Goal: Task Accomplishment & Management: Use online tool/utility

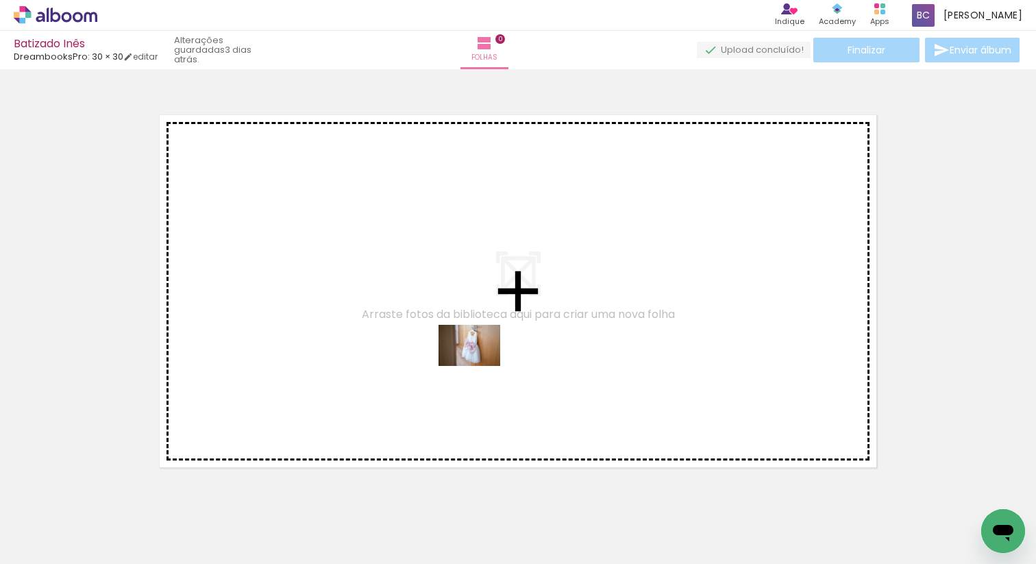
drag, startPoint x: 534, startPoint y: 528, endPoint x: 480, endPoint y: 366, distance: 170.7
click at [480, 366] on quentale-workspace at bounding box center [518, 282] width 1036 height 564
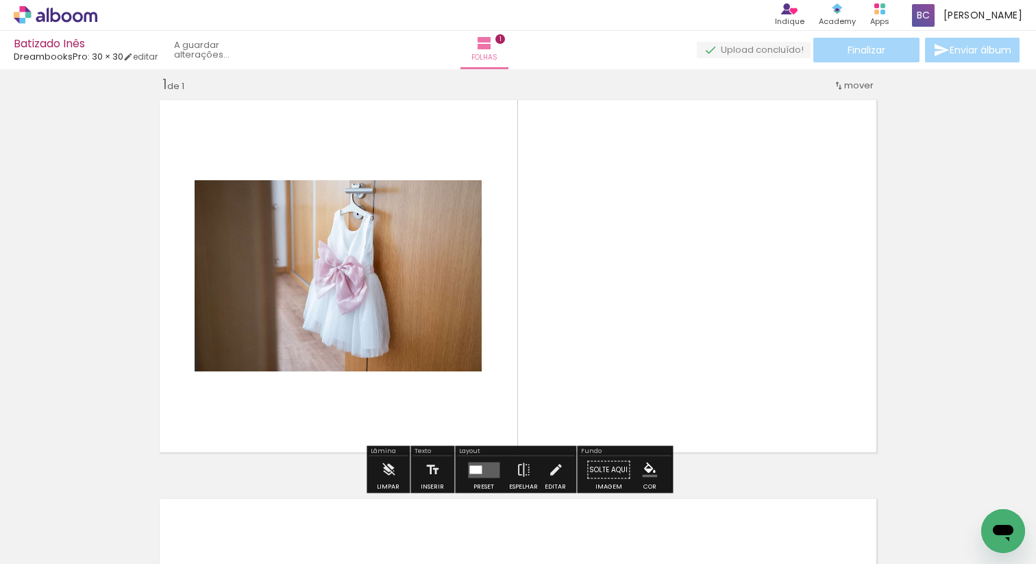
scroll to position [17, 0]
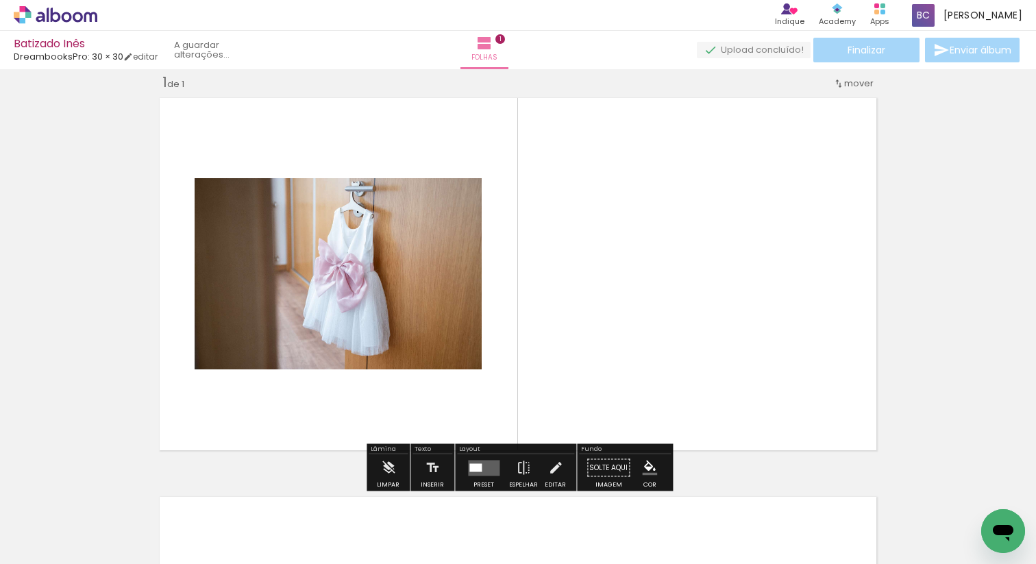
drag, startPoint x: 608, startPoint y: 515, endPoint x: 549, endPoint y: 392, distance: 136.4
click at [551, 388] on quentale-workspace at bounding box center [518, 282] width 1036 height 564
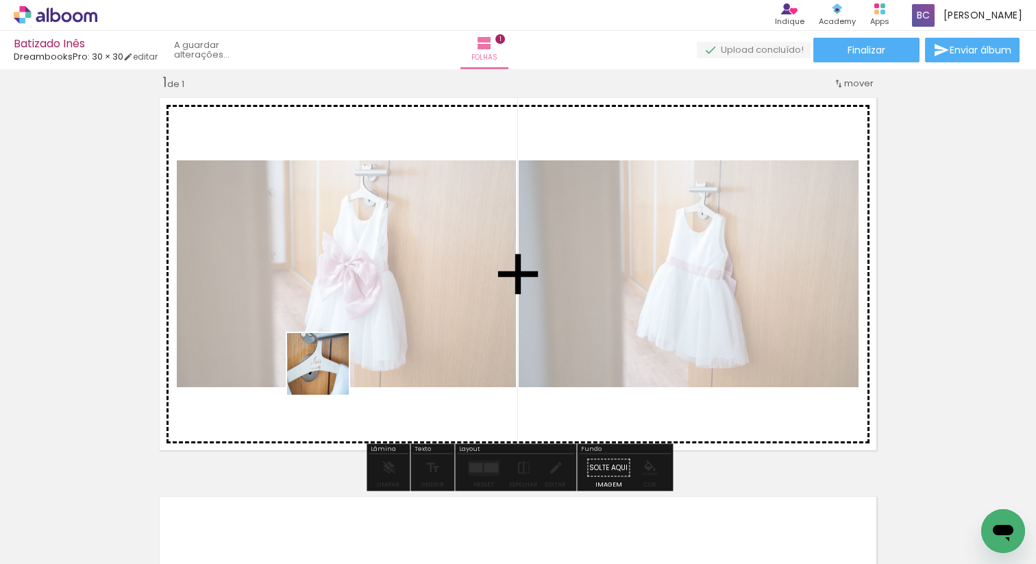
drag, startPoint x: 282, startPoint y: 524, endPoint x: 336, endPoint y: 348, distance: 184.0
click at [336, 348] on quentale-workspace at bounding box center [518, 282] width 1036 height 564
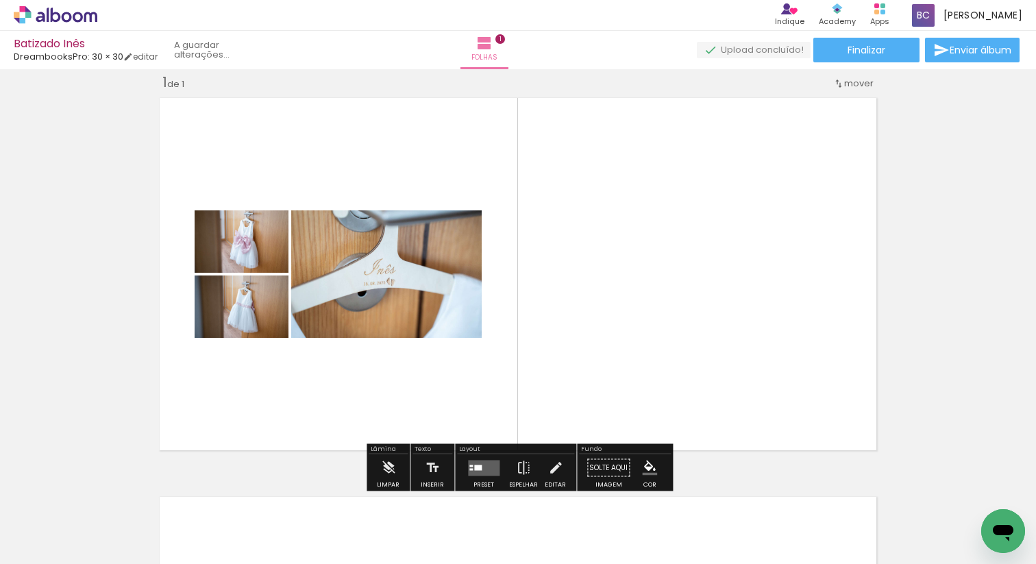
scroll to position [0, 464]
drag, startPoint x: 534, startPoint y: 429, endPoint x: 574, endPoint y: 305, distance: 130.4
click at [574, 305] on quentale-workspace at bounding box center [518, 282] width 1036 height 564
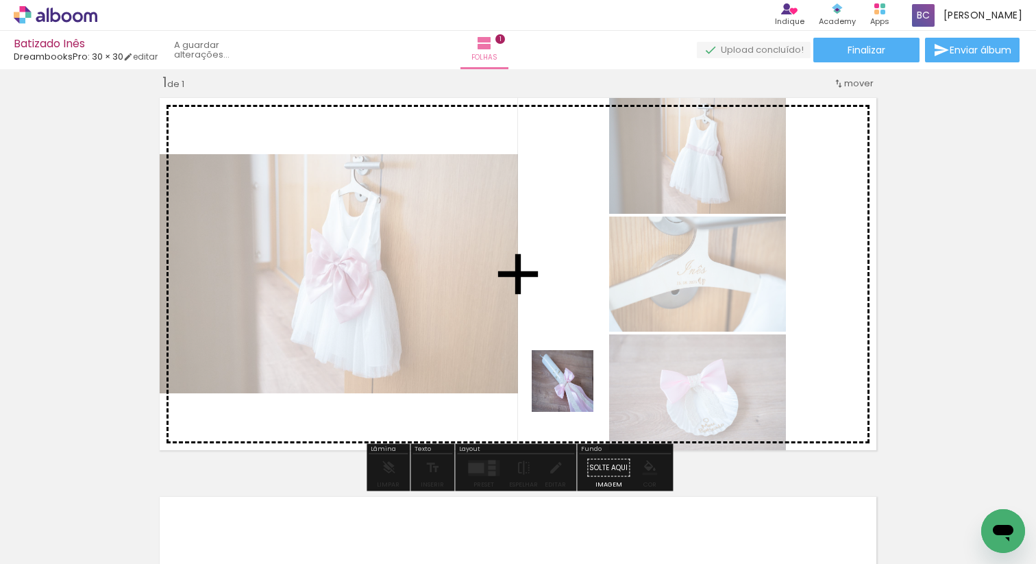
drag, startPoint x: 599, startPoint y: 514, endPoint x: 585, endPoint y: 385, distance: 129.5
click at [571, 382] on quentale-workspace at bounding box center [518, 282] width 1036 height 564
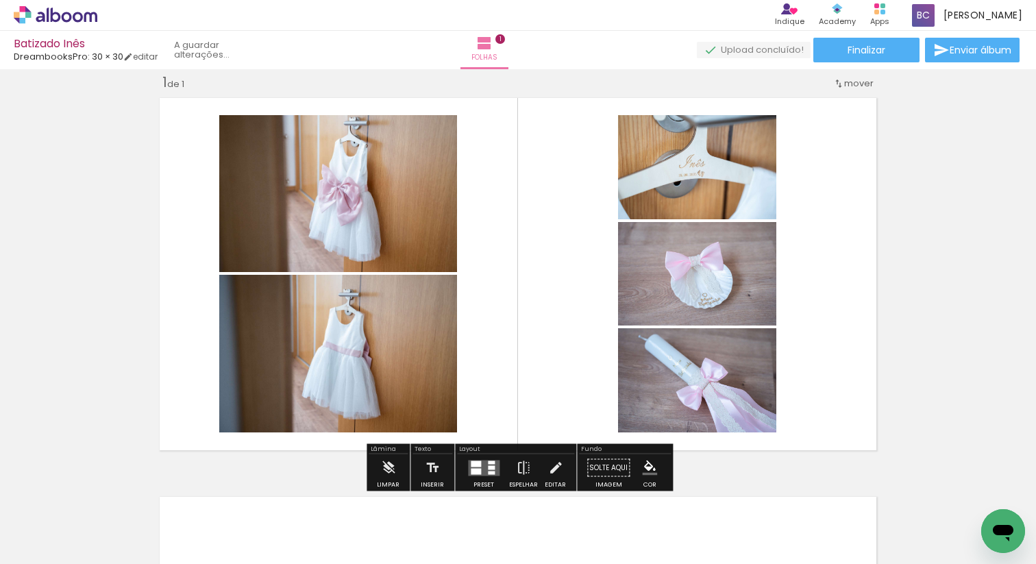
drag, startPoint x: 680, startPoint y: 525, endPoint x: 538, endPoint y: 375, distance: 206.5
click at [538, 375] on quentale-workspace at bounding box center [518, 282] width 1036 height 564
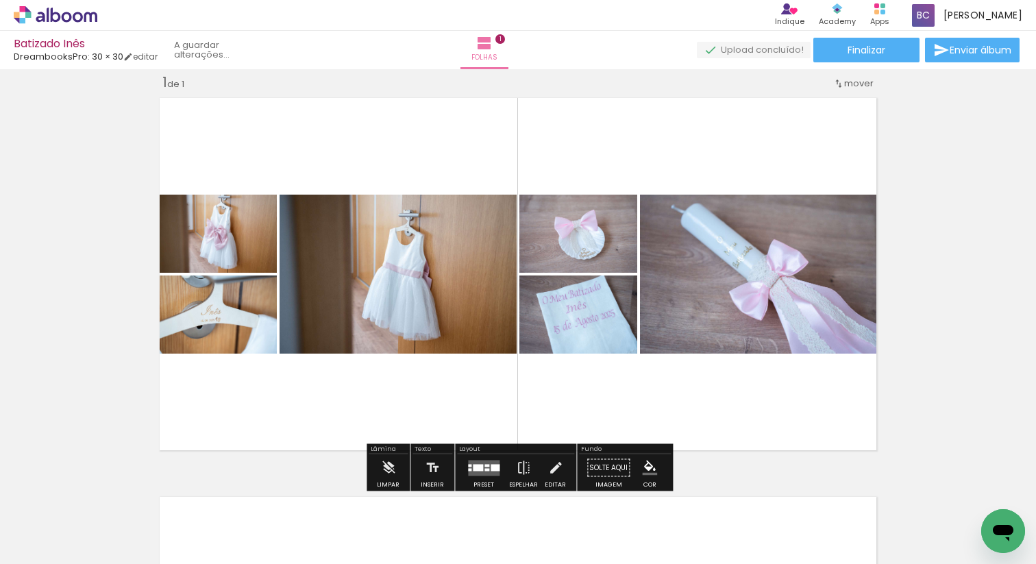
scroll to position [0, 881]
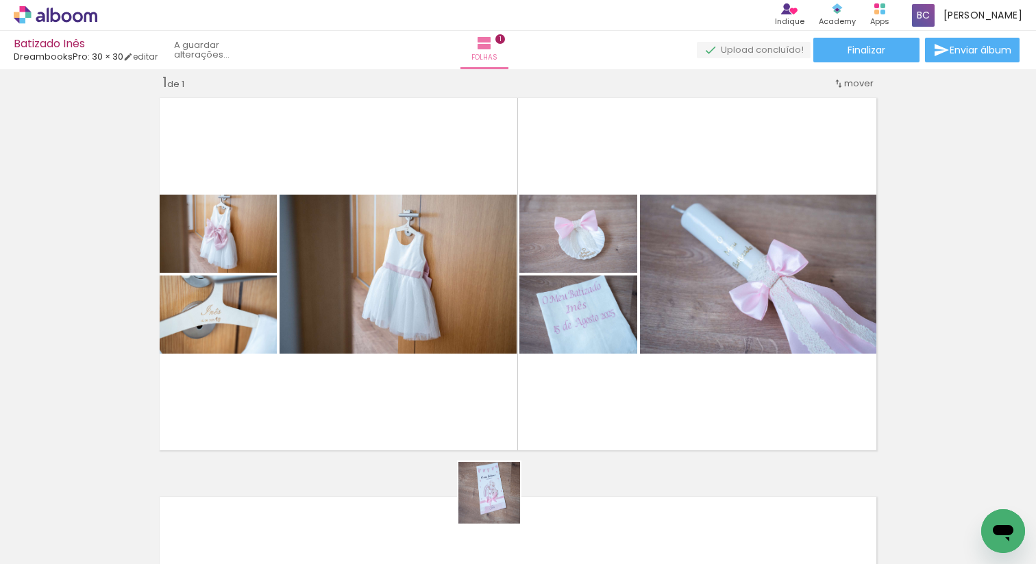
drag, startPoint x: 504, startPoint y: 514, endPoint x: 481, endPoint y: 410, distance: 105.9
click at [481, 410] on quentale-workspace at bounding box center [518, 282] width 1036 height 564
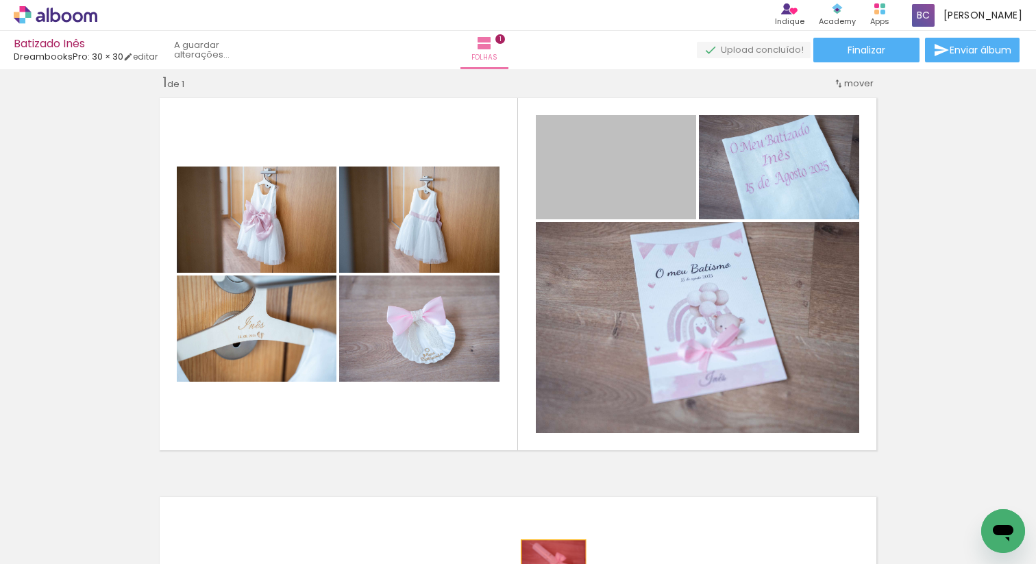
drag, startPoint x: 607, startPoint y: 167, endPoint x: 534, endPoint y: 524, distance: 364.2
click at [552, 563] on quentale-workspace at bounding box center [518, 282] width 1036 height 564
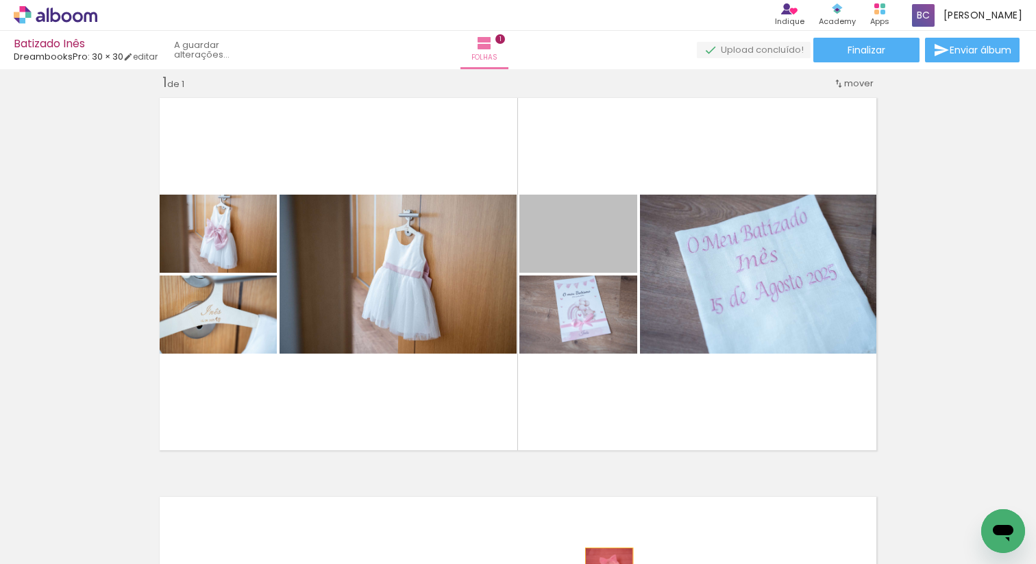
drag, startPoint x: 608, startPoint y: 232, endPoint x: 609, endPoint y: 563, distance: 330.9
click at [609, 563] on quentale-workspace at bounding box center [518, 282] width 1036 height 564
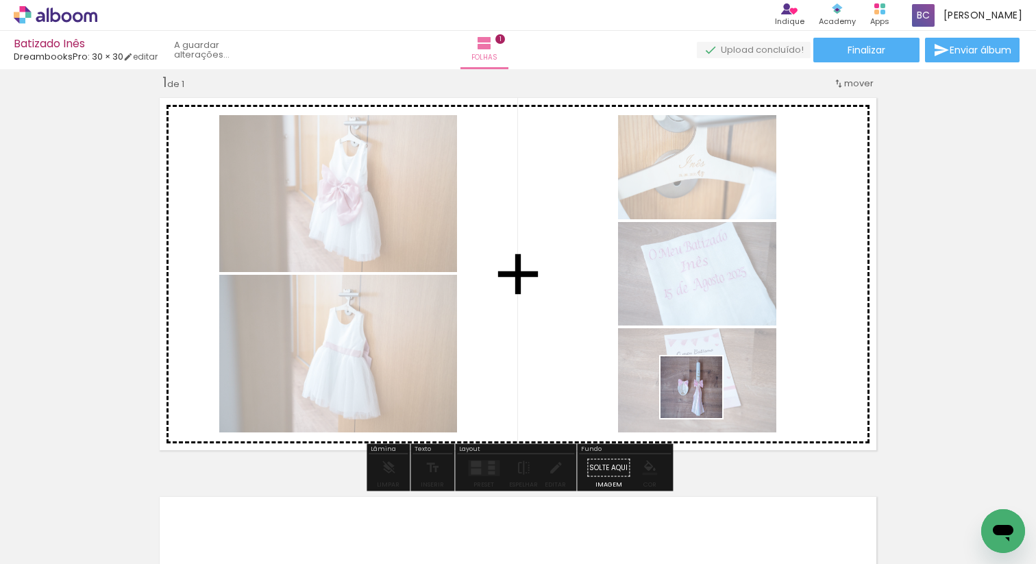
drag, startPoint x: 813, startPoint y: 516, endPoint x: 698, endPoint y: 393, distance: 167.7
click at [698, 393] on quentale-workspace at bounding box center [518, 282] width 1036 height 564
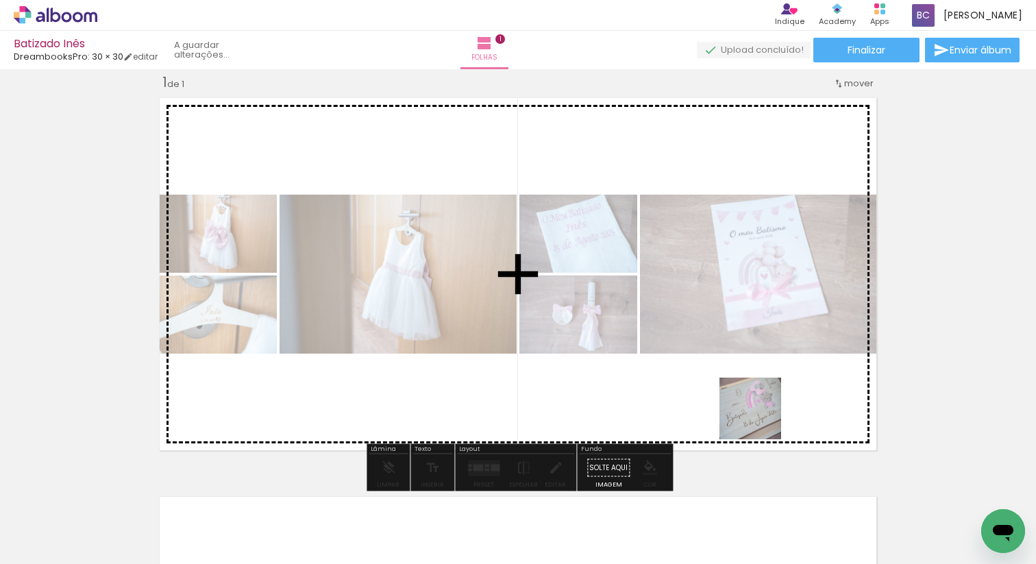
drag, startPoint x: 933, startPoint y: 523, endPoint x: 695, endPoint y: 387, distance: 273.7
click at [695, 387] on quentale-workspace at bounding box center [518, 282] width 1036 height 564
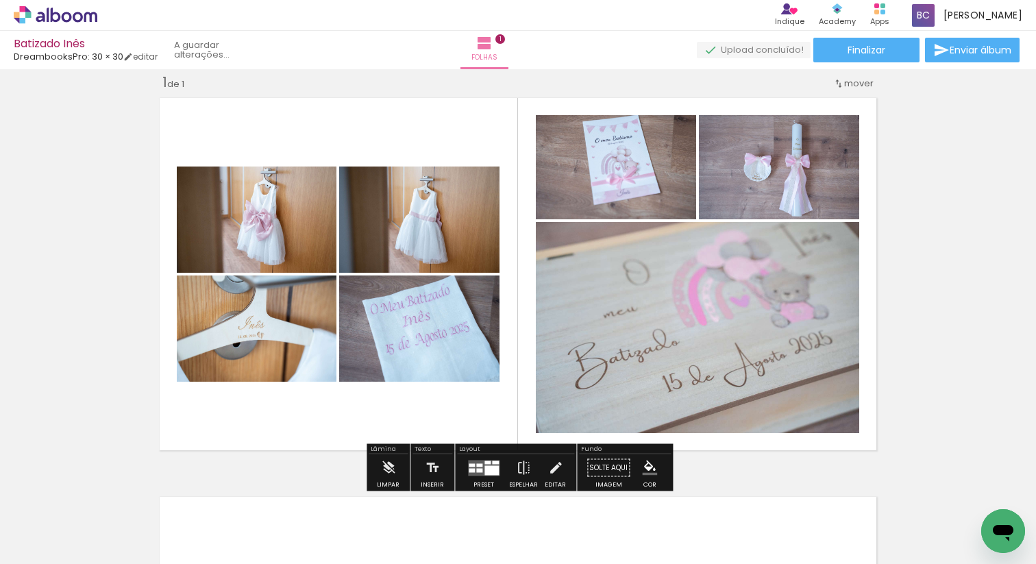
scroll to position [0, 362]
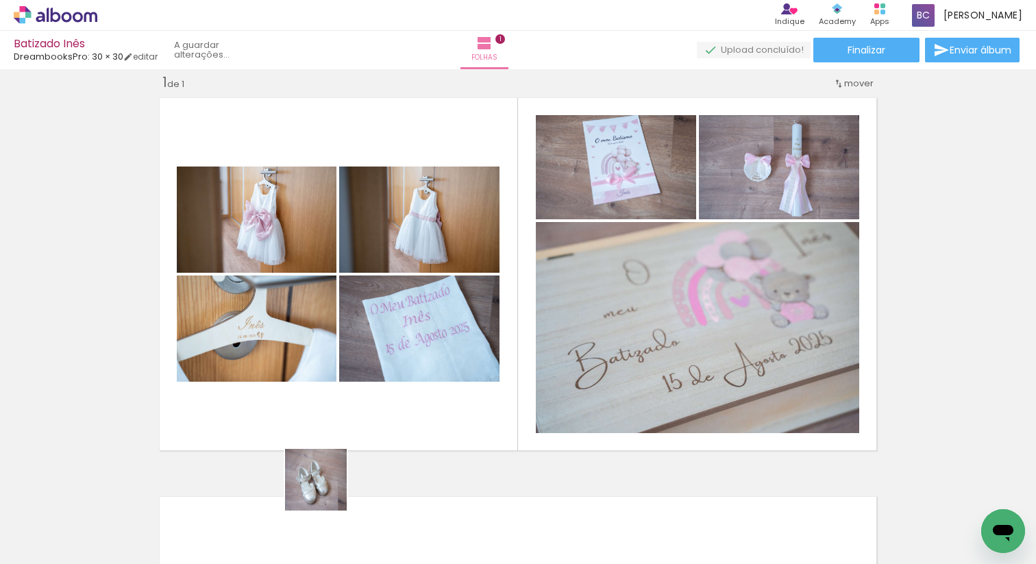
drag, startPoint x: 329, startPoint y: 525, endPoint x: 327, endPoint y: 402, distance: 123.3
click at [324, 397] on quentale-workspace at bounding box center [518, 282] width 1036 height 564
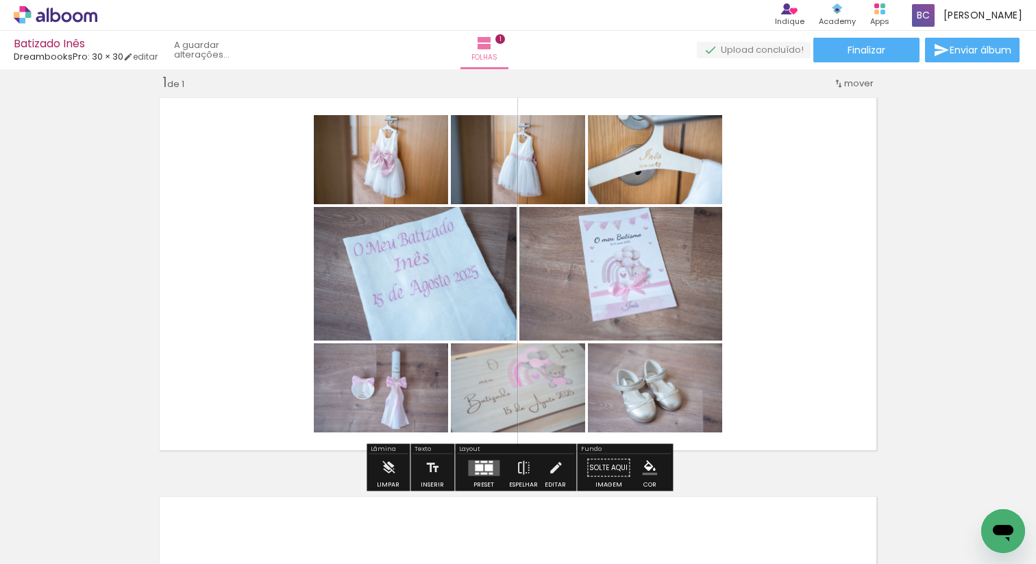
drag, startPoint x: 478, startPoint y: 530, endPoint x: 487, endPoint y: 388, distance: 142.1
click at [487, 388] on quentale-workspace at bounding box center [518, 282] width 1036 height 564
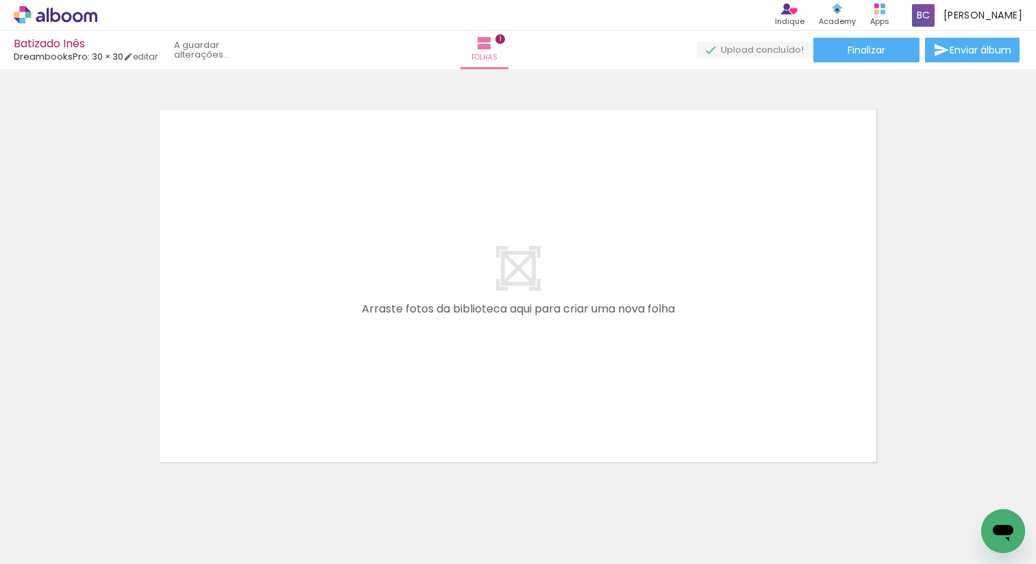
scroll to position [0, 1693]
drag, startPoint x: 275, startPoint y: 532, endPoint x: 263, endPoint y: 532, distance: 11.7
click at [562, 532] on div at bounding box center [593, 517] width 62 height 41
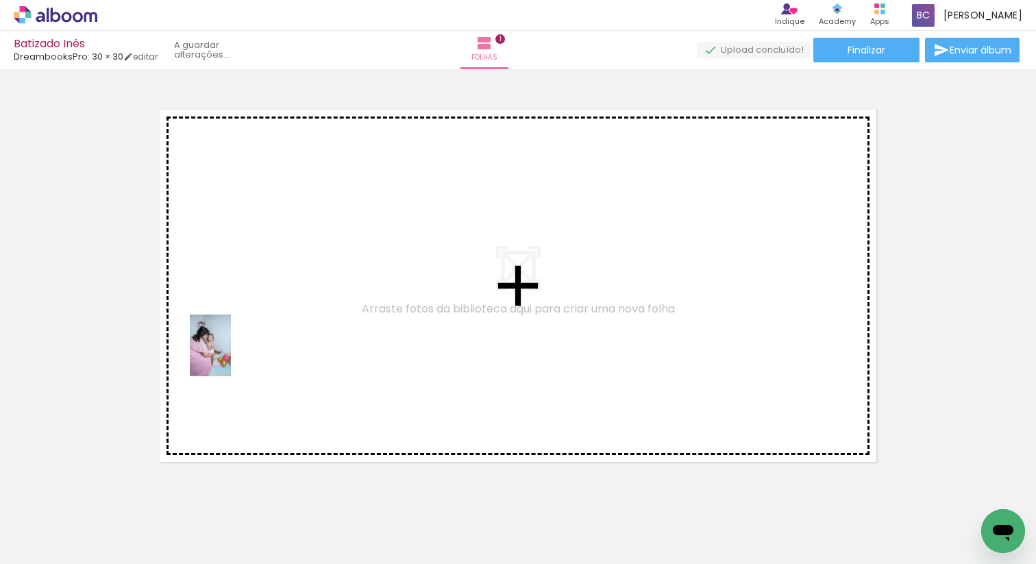
drag, startPoint x: 219, startPoint y: 530, endPoint x: 231, endPoint y: 356, distance: 174.5
click at [231, 356] on quentale-workspace at bounding box center [518, 282] width 1036 height 564
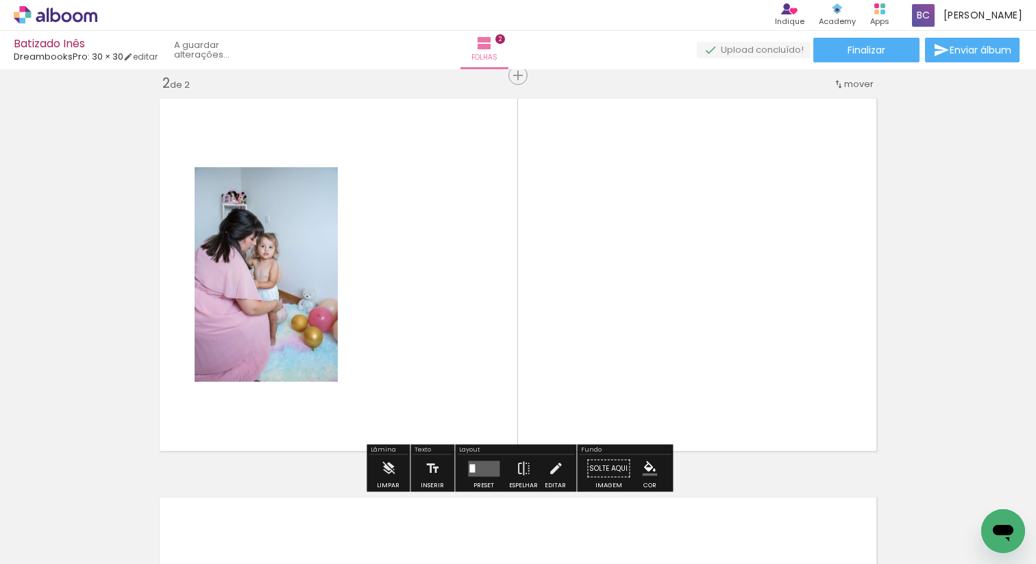
scroll to position [416, 0]
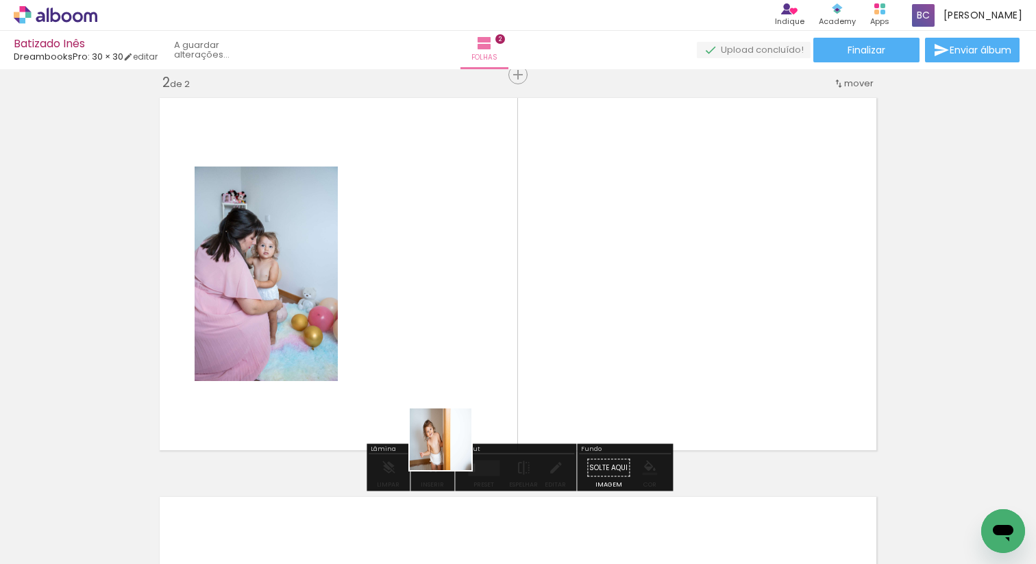
drag, startPoint x: 456, startPoint y: 515, endPoint x: 441, endPoint y: 358, distance: 156.9
click at [441, 358] on quentale-workspace at bounding box center [518, 282] width 1036 height 564
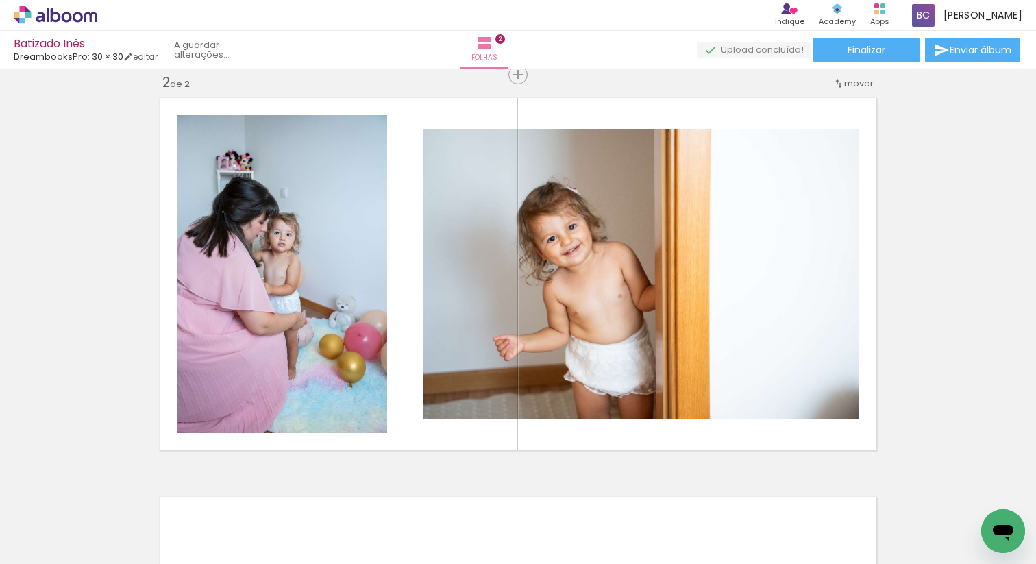
scroll to position [0, 2359]
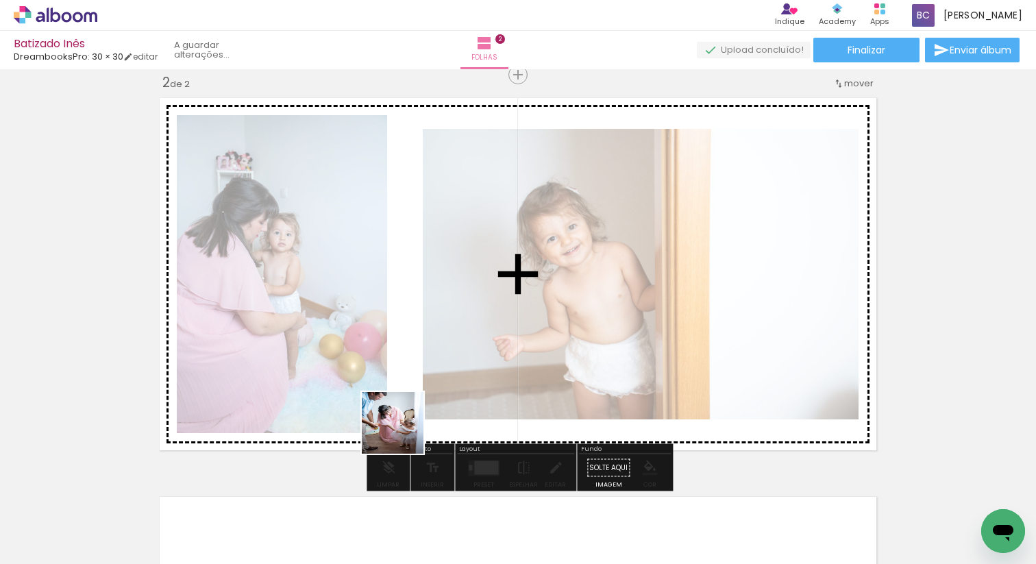
drag, startPoint x: 405, startPoint y: 523, endPoint x: 451, endPoint y: 433, distance: 100.8
click at [409, 419] on quentale-workspace at bounding box center [518, 282] width 1036 height 564
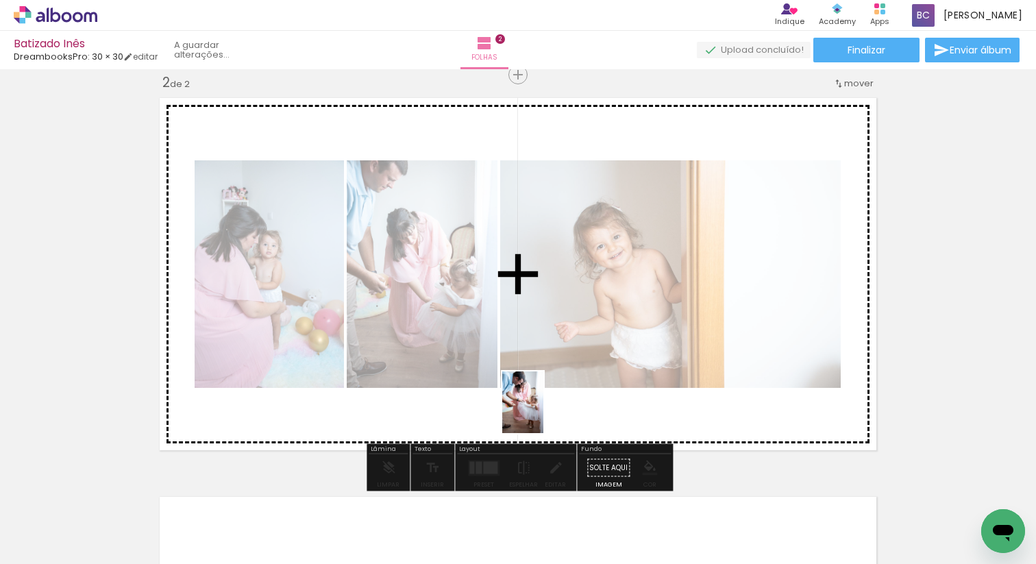
drag, startPoint x: 550, startPoint y: 532, endPoint x: 543, endPoint y: 412, distance: 120.1
click at [543, 412] on quentale-workspace at bounding box center [518, 282] width 1036 height 564
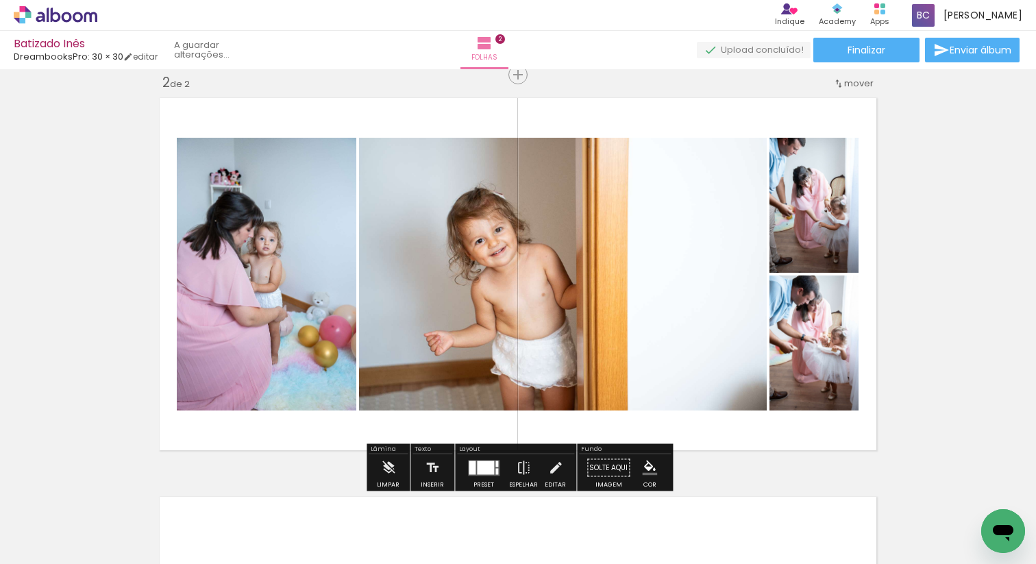
scroll to position [0, 2536]
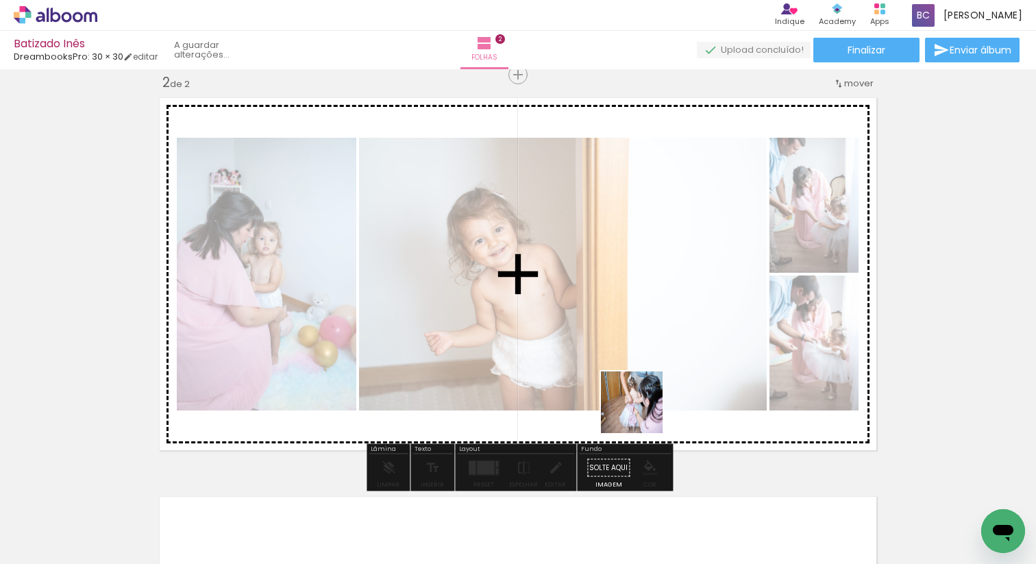
drag, startPoint x: 684, startPoint y: 522, endPoint x: 640, endPoint y: 392, distance: 137.6
click at [640, 392] on quentale-workspace at bounding box center [518, 282] width 1036 height 564
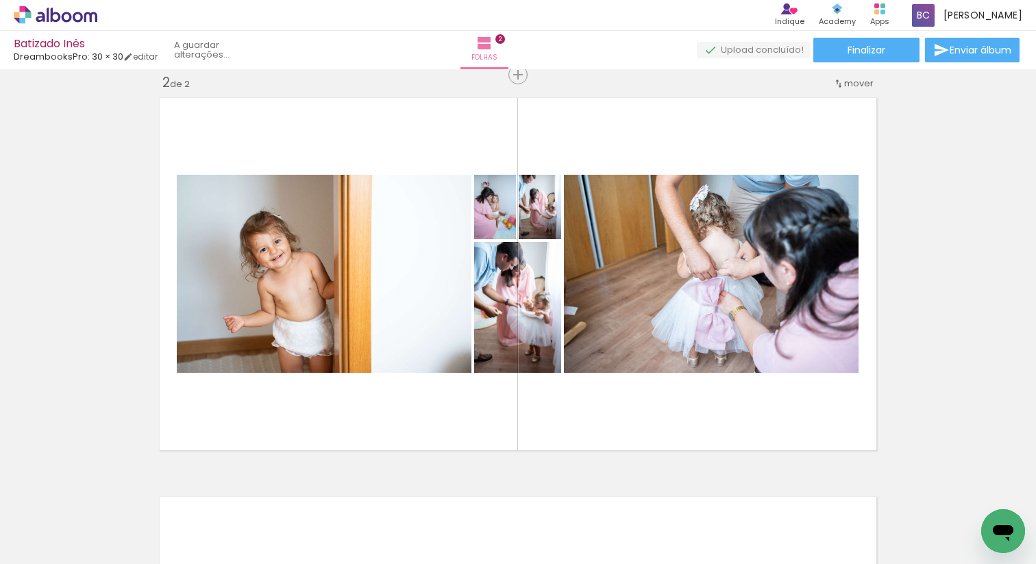
scroll to position [0, 3032]
drag, startPoint x: 480, startPoint y: 520, endPoint x: 534, endPoint y: 375, distance: 155.2
click at [534, 375] on quentale-workspace at bounding box center [518, 282] width 1036 height 564
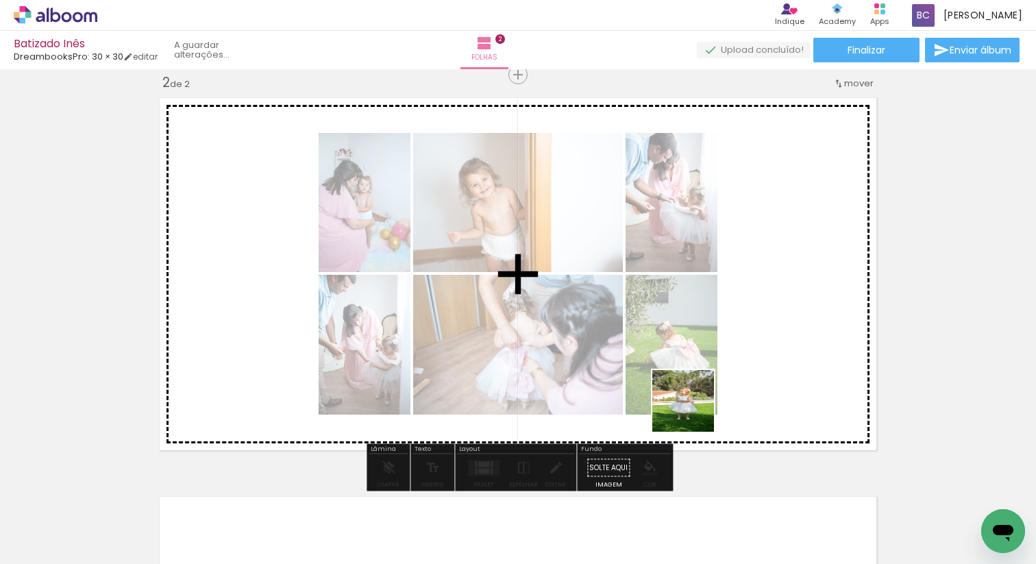
drag, startPoint x: 632, startPoint y: 528, endPoint x: 723, endPoint y: 330, distance: 218.2
click at [723, 330] on quentale-workspace at bounding box center [518, 282] width 1036 height 564
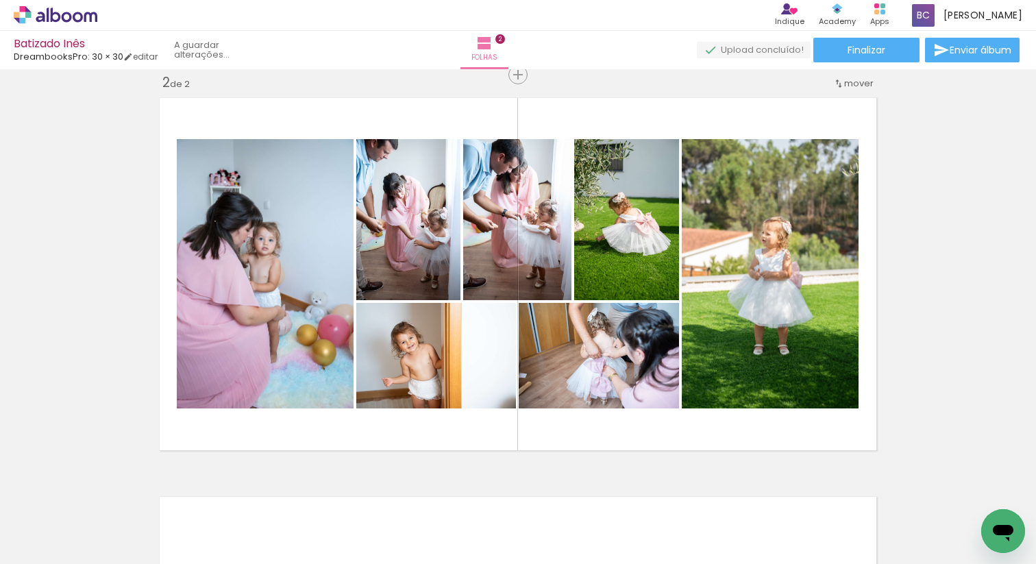
scroll to position [0, 3695]
drag, startPoint x: 504, startPoint y: 523, endPoint x: 473, endPoint y: 380, distance: 145.7
click at [473, 380] on quentale-workspace at bounding box center [518, 282] width 1036 height 564
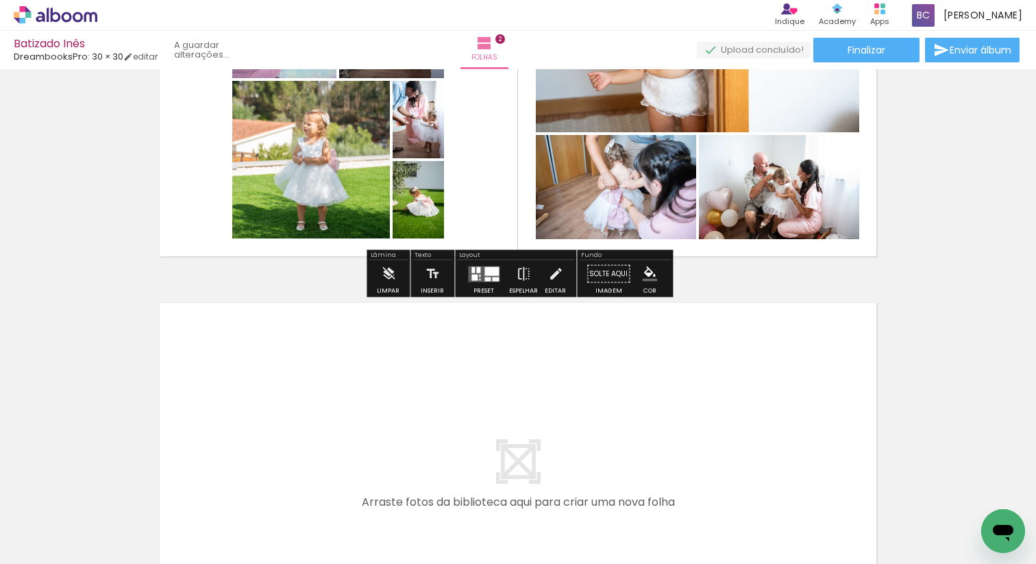
scroll to position [793, 0]
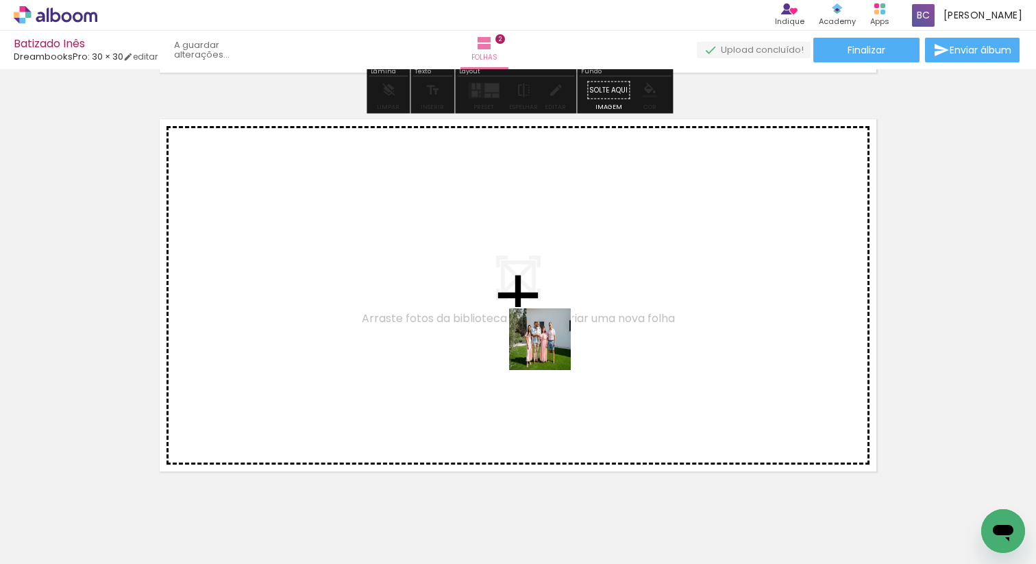
drag, startPoint x: 688, startPoint y: 532, endPoint x: 549, endPoint y: 349, distance: 229.4
click at [549, 349] on quentale-workspace at bounding box center [518, 282] width 1036 height 564
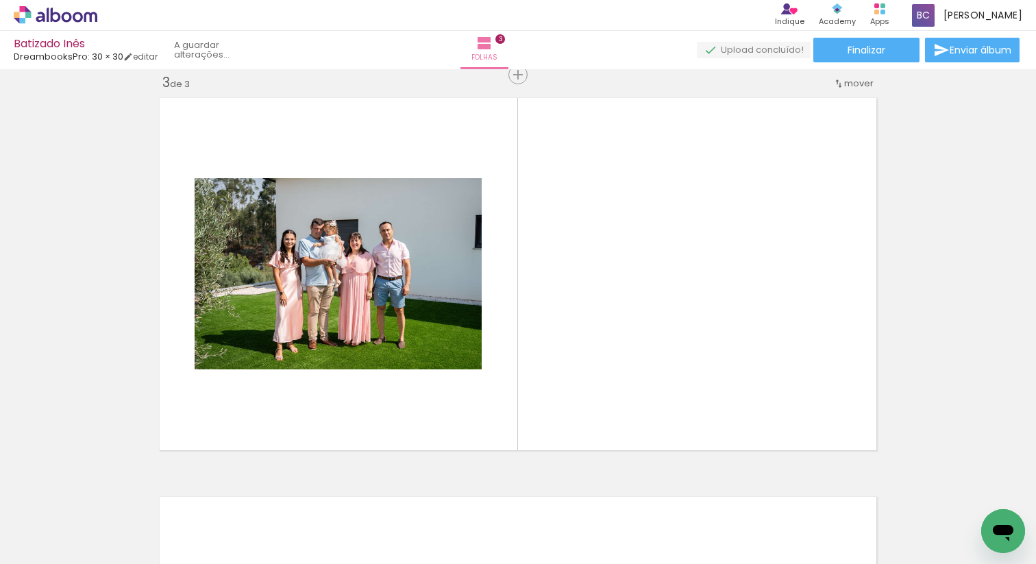
scroll to position [0, 4697]
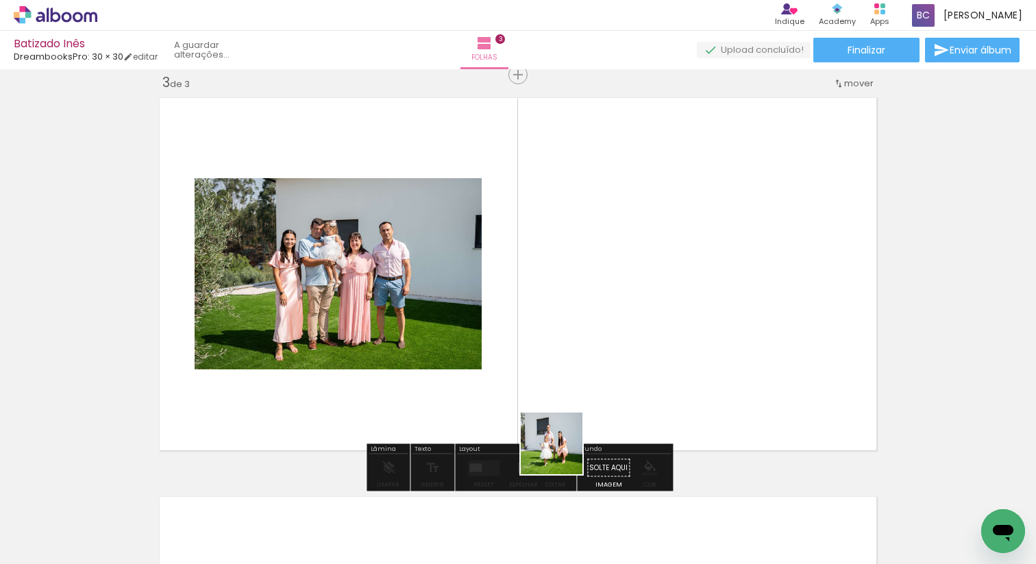
drag, startPoint x: 590, startPoint y: 522, endPoint x: 523, endPoint y: 332, distance: 201.7
click at [523, 332] on quentale-workspace at bounding box center [518, 282] width 1036 height 564
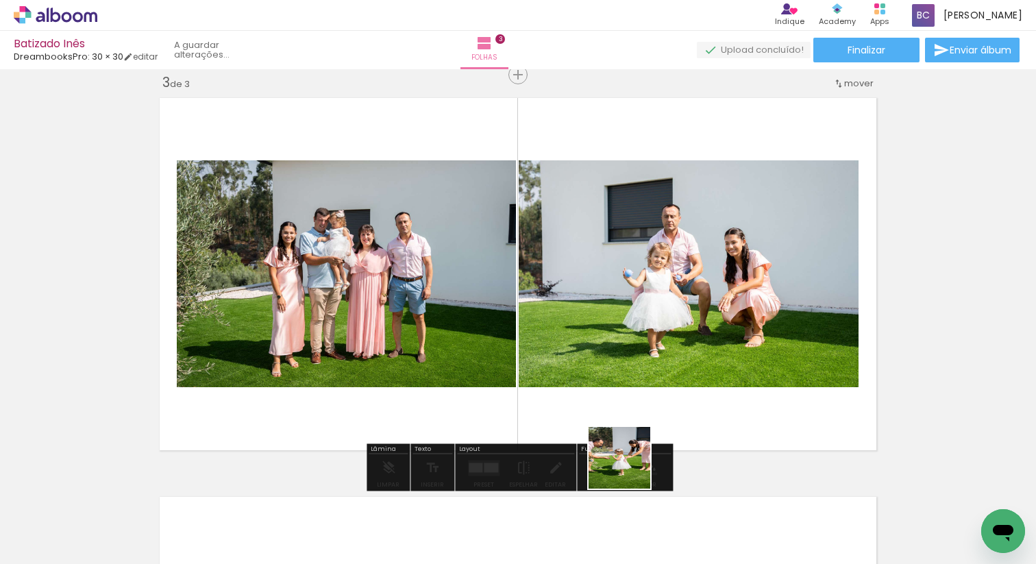
drag, startPoint x: 630, startPoint y: 468, endPoint x: 573, endPoint y: 371, distance: 112.3
click at [573, 369] on quentale-workspace at bounding box center [518, 282] width 1036 height 564
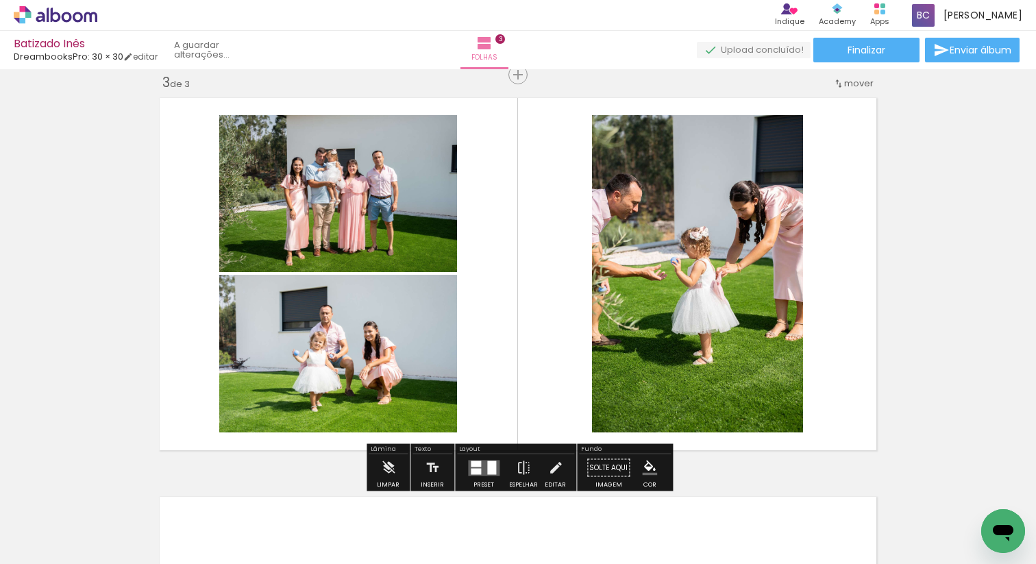
scroll to position [0, 5011]
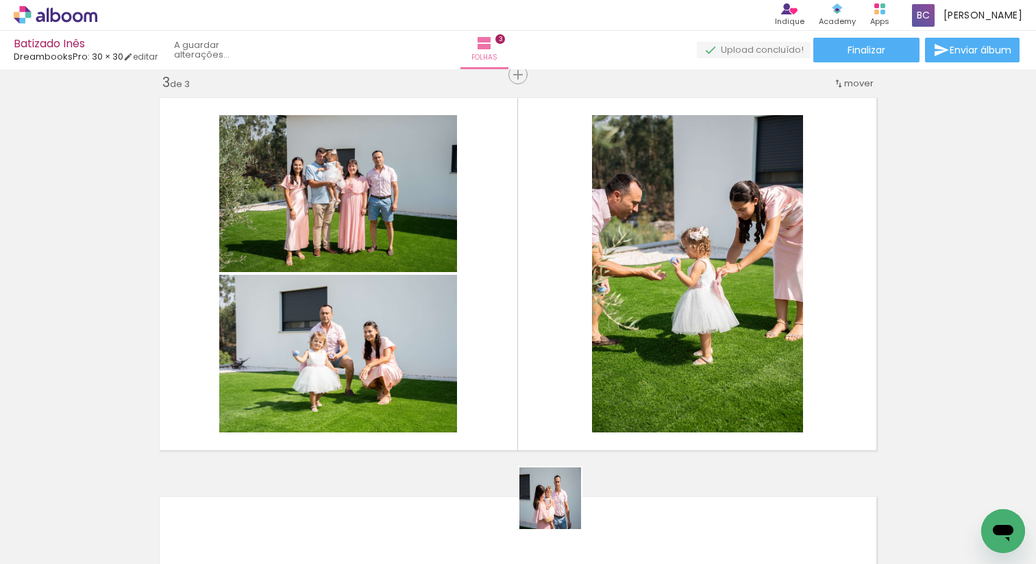
drag, startPoint x: 567, startPoint y: 522, endPoint x: 506, endPoint y: 387, distance: 148.1
click at [480, 355] on quentale-workspace at bounding box center [518, 282] width 1036 height 564
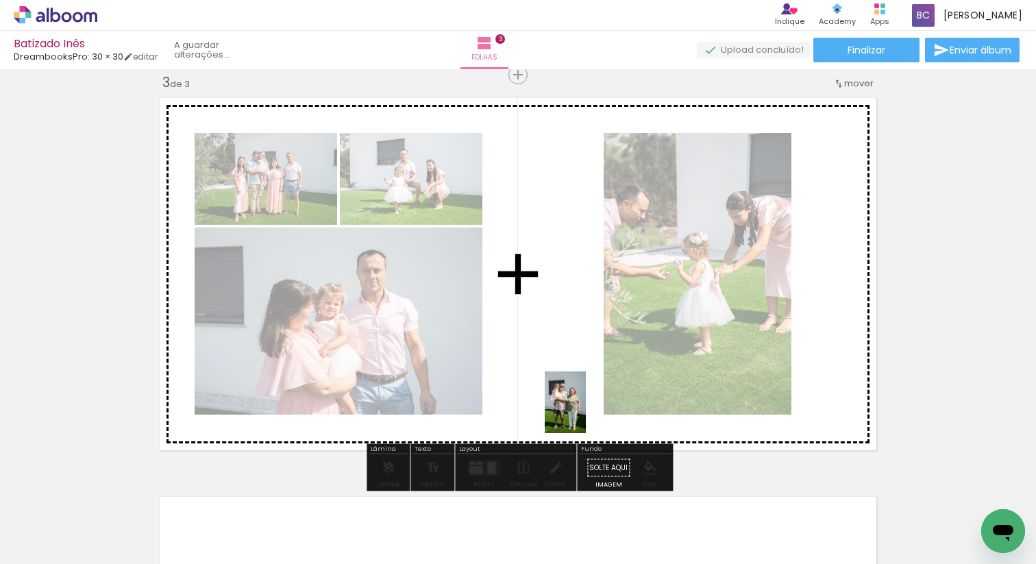
drag, startPoint x: 662, startPoint y: 528, endPoint x: 586, endPoint y: 412, distance: 138.3
click at [586, 412] on quentale-workspace at bounding box center [518, 282] width 1036 height 564
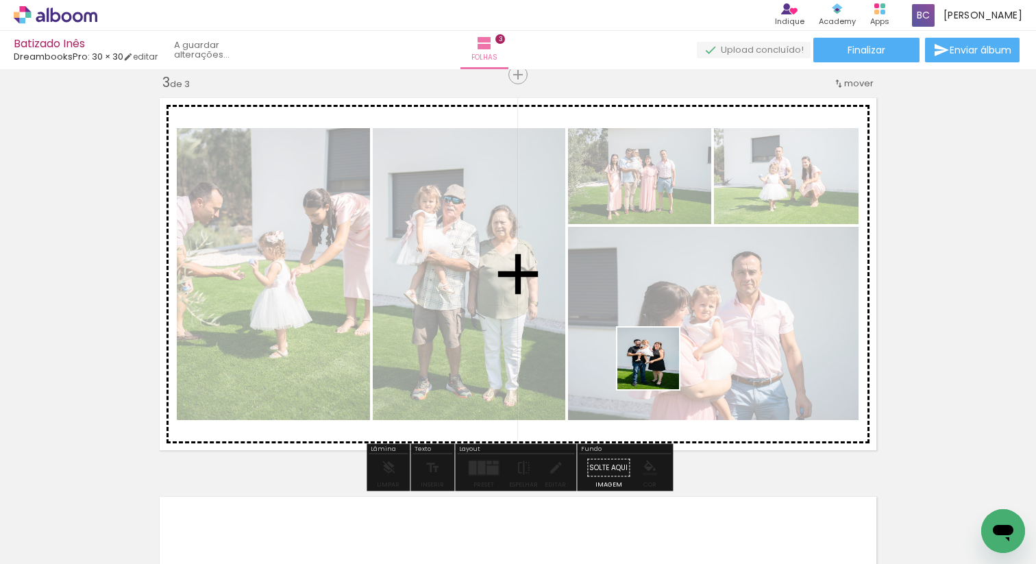
drag, startPoint x: 819, startPoint y: 536, endPoint x: 658, endPoint y: 369, distance: 232.1
click at [658, 369] on quentale-workspace at bounding box center [518, 282] width 1036 height 564
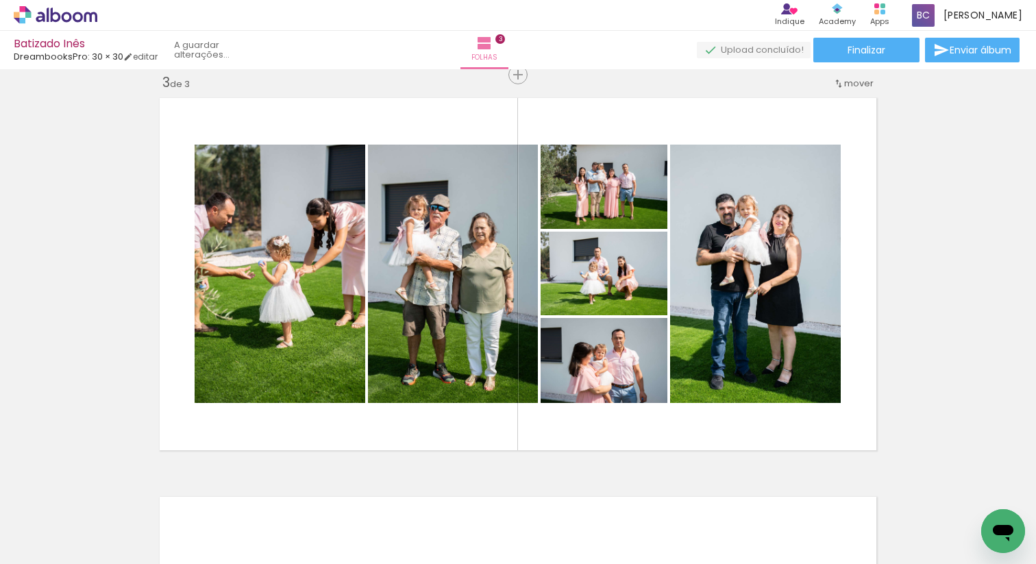
scroll to position [0, 5727]
click at [747, 521] on div at bounding box center [778, 517] width 62 height 41
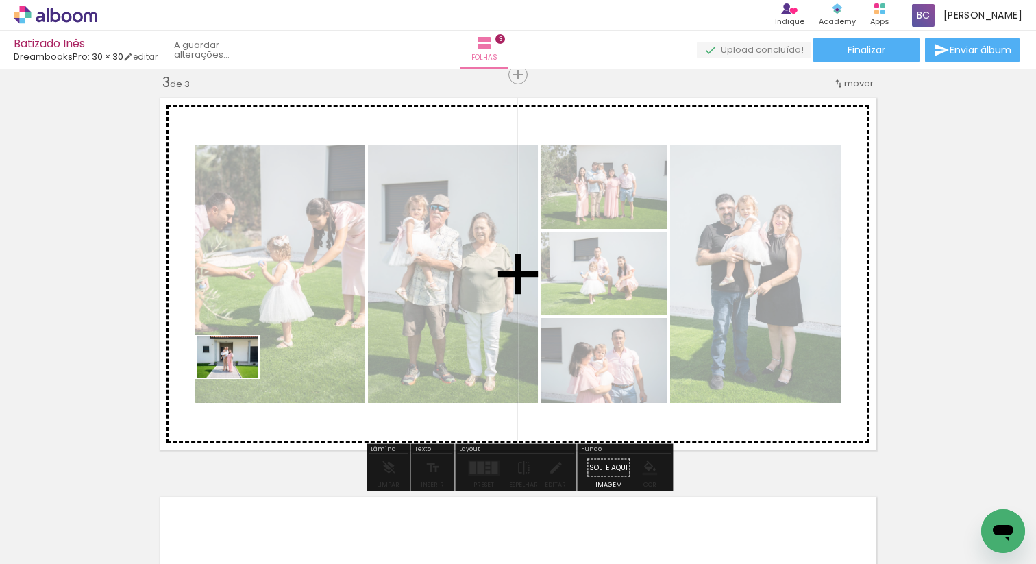
drag, startPoint x: 182, startPoint y: 519, endPoint x: 238, endPoint y: 377, distance: 151.9
click at [238, 377] on quentale-workspace at bounding box center [518, 282] width 1036 height 564
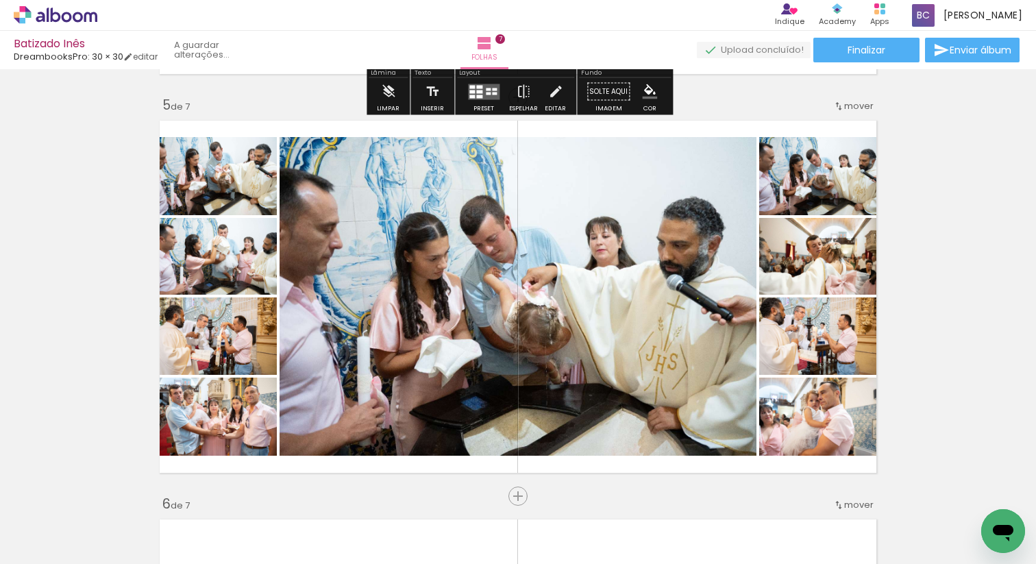
scroll to position [1611, 0]
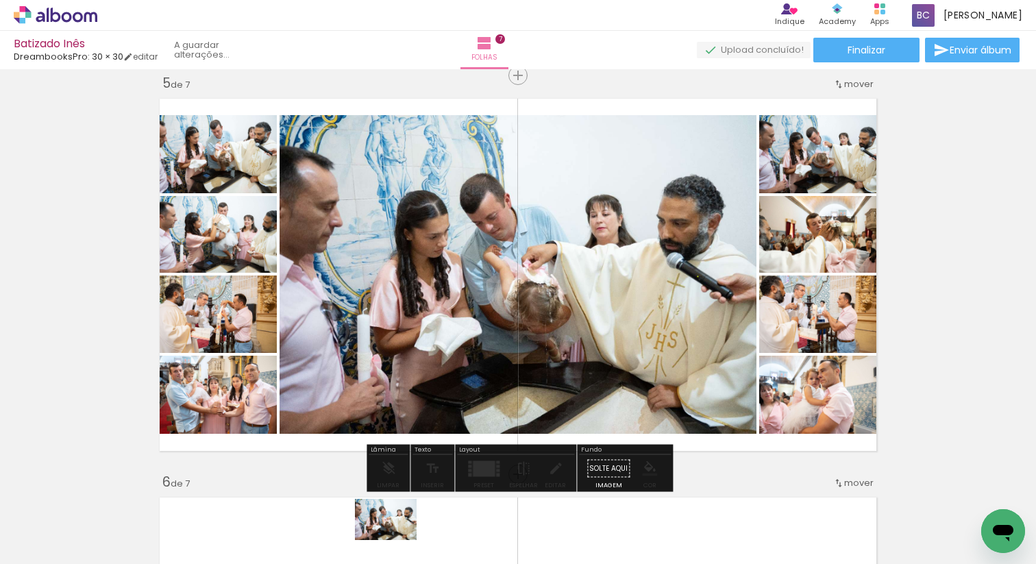
drag, startPoint x: 384, startPoint y: 532, endPoint x: 396, endPoint y: 541, distance: 15.2
click at [396, 541] on div at bounding box center [379, 517] width 68 height 45
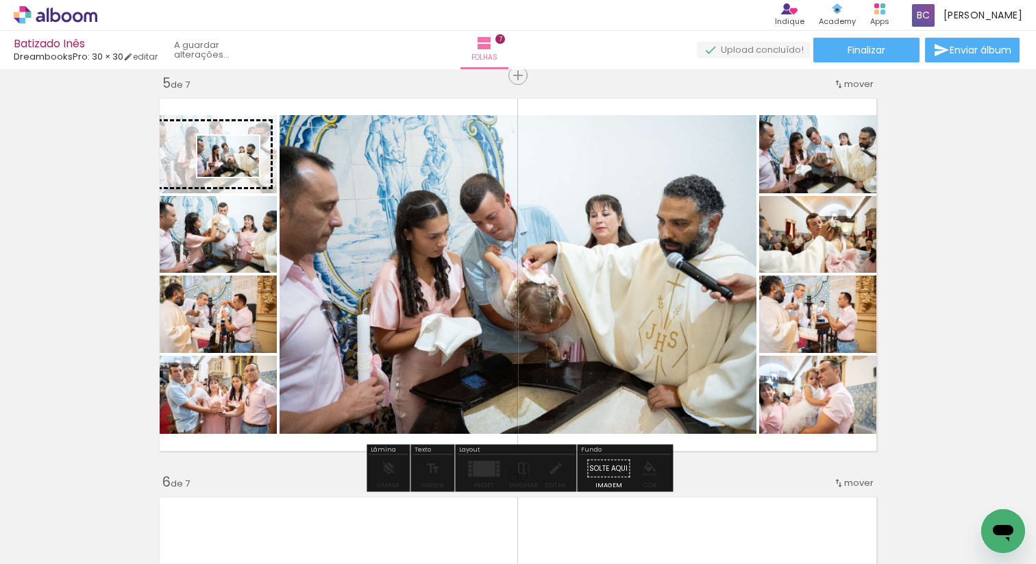
drag, startPoint x: 391, startPoint y: 536, endPoint x: 238, endPoint y: 177, distance: 390.1
click at [238, 177] on quentale-workspace at bounding box center [518, 282] width 1036 height 564
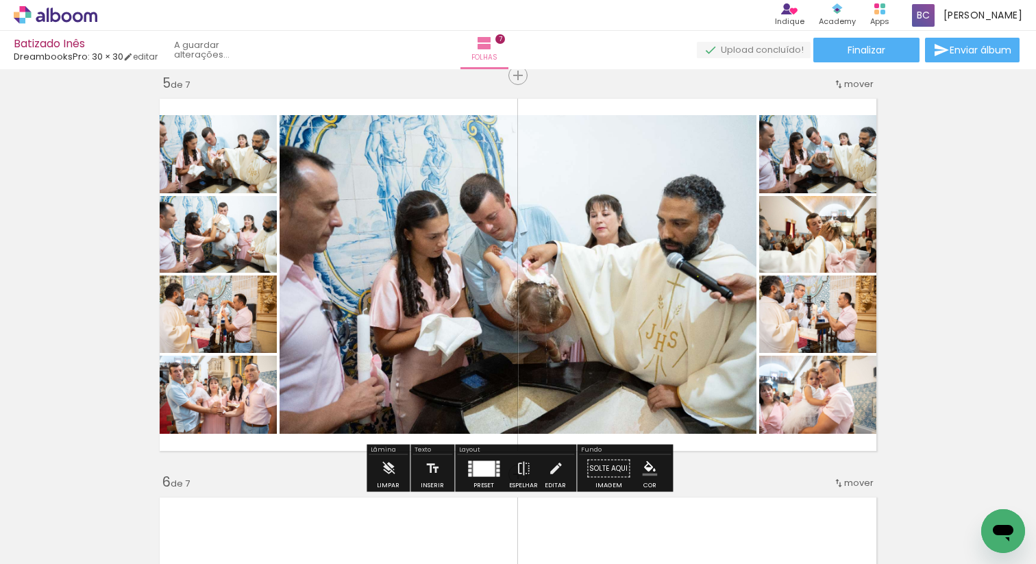
scroll to position [0, 8329]
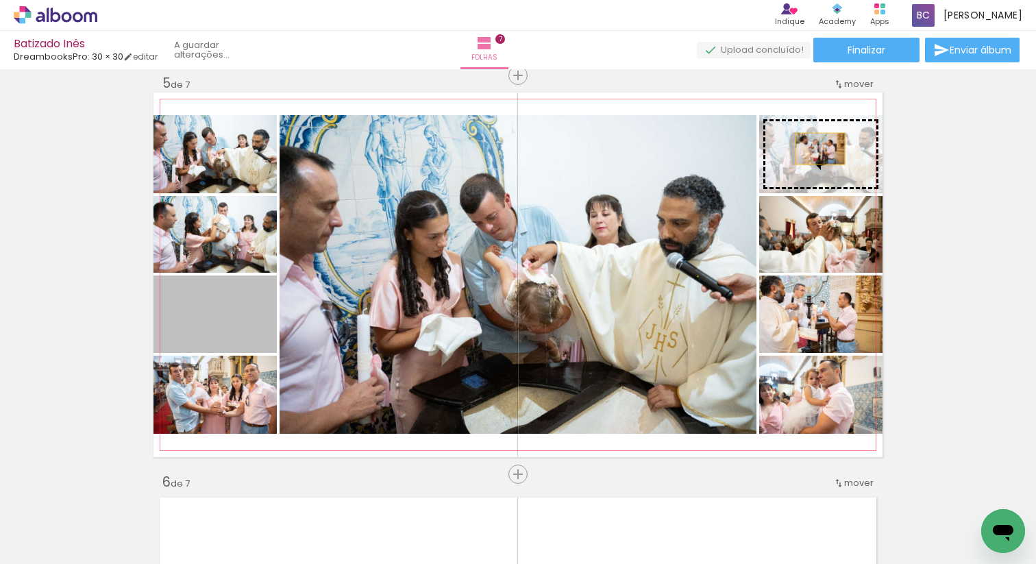
drag, startPoint x: 210, startPoint y: 319, endPoint x: 821, endPoint y: 150, distance: 634.1
click at [0, 0] on slot at bounding box center [0, 0] width 0 height 0
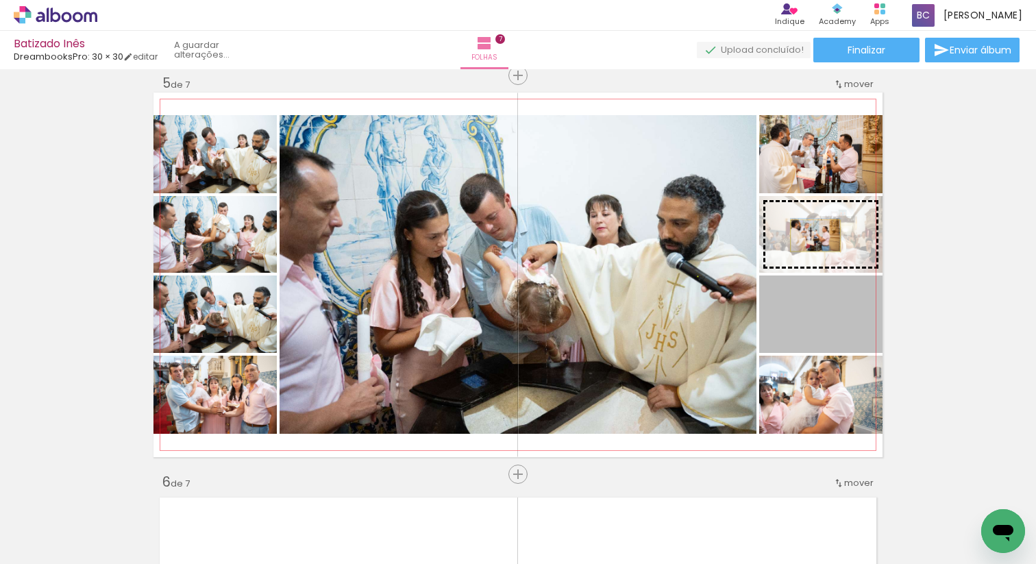
drag, startPoint x: 826, startPoint y: 322, endPoint x: 815, endPoint y: 236, distance: 86.9
click at [0, 0] on slot at bounding box center [0, 0] width 0 height 0
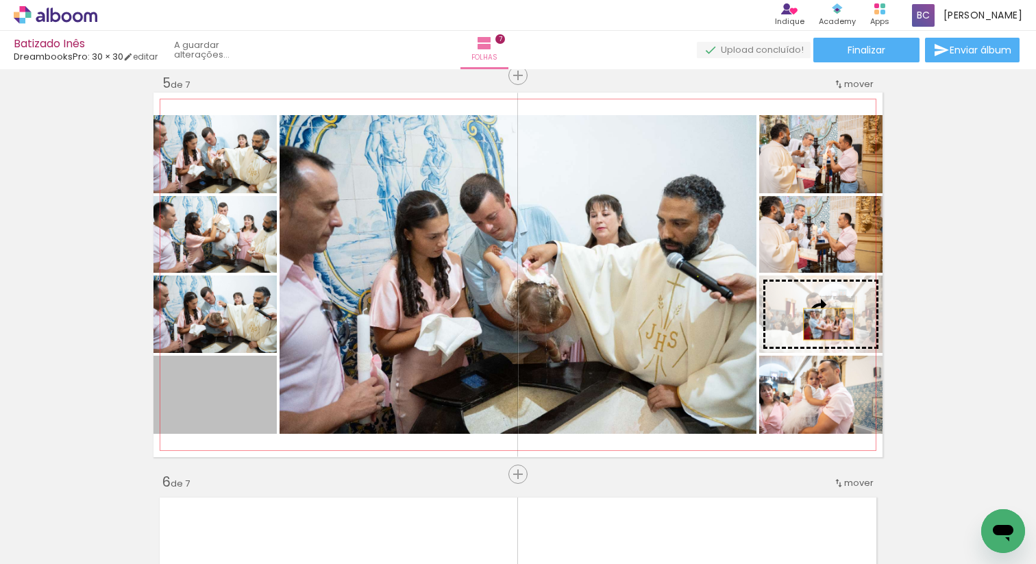
drag, startPoint x: 210, startPoint y: 399, endPoint x: 851, endPoint y: 321, distance: 645.9
click at [0, 0] on slot at bounding box center [0, 0] width 0 height 0
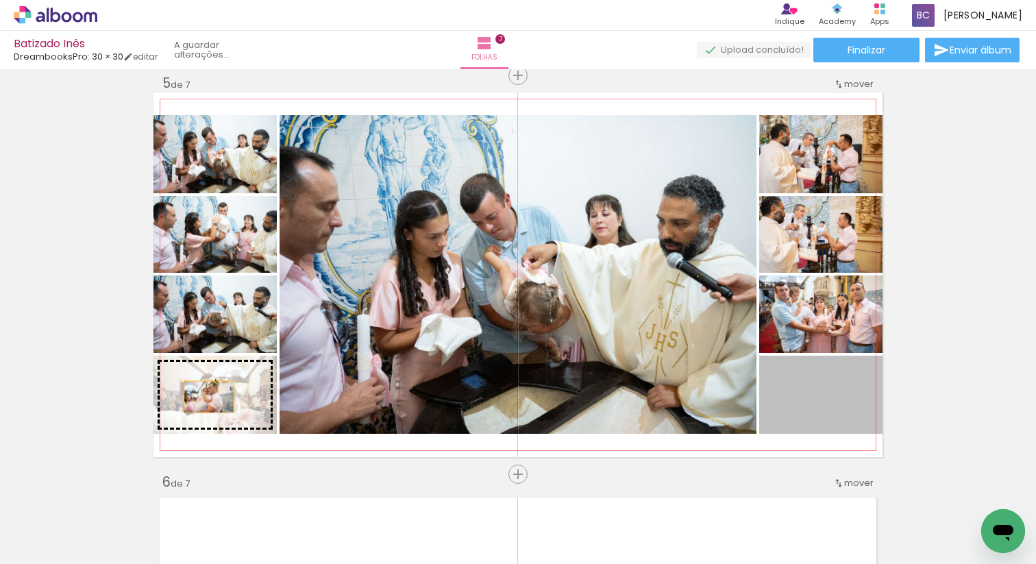
drag, startPoint x: 827, startPoint y: 395, endPoint x: 209, endPoint y: 397, distance: 618.0
click at [0, 0] on slot at bounding box center [0, 0] width 0 height 0
drag, startPoint x: 828, startPoint y: 401, endPoint x: 208, endPoint y: 393, distance: 619.4
click at [0, 0] on slot at bounding box center [0, 0] width 0 height 0
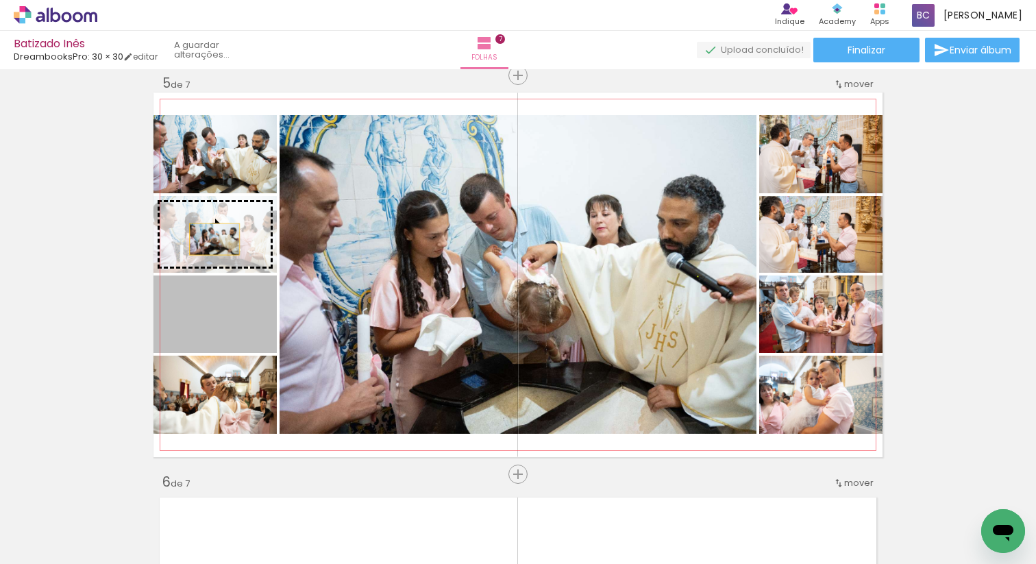
drag, startPoint x: 216, startPoint y: 322, endPoint x: 214, endPoint y: 239, distance: 82.9
click at [0, 0] on slot at bounding box center [0, 0] width 0 height 0
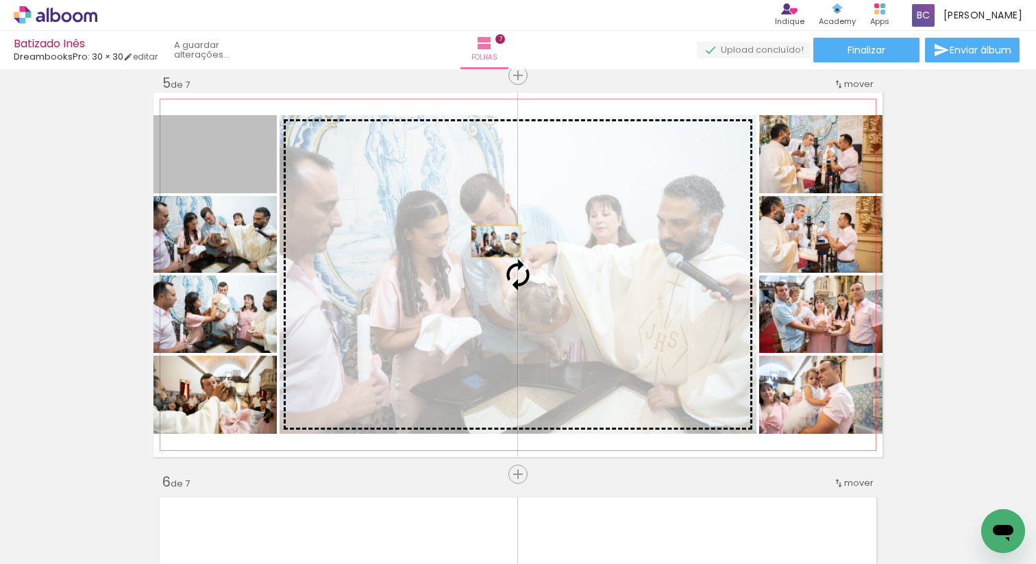
drag, startPoint x: 214, startPoint y: 160, endPoint x: 516, endPoint y: 243, distance: 312.6
click at [0, 0] on slot at bounding box center [0, 0] width 0 height 0
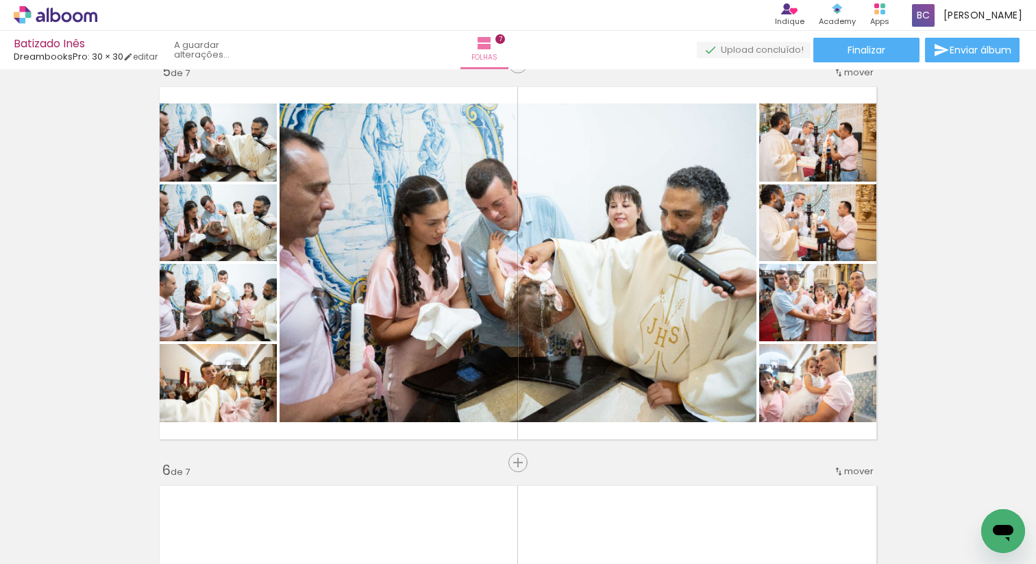
scroll to position [1625, 0]
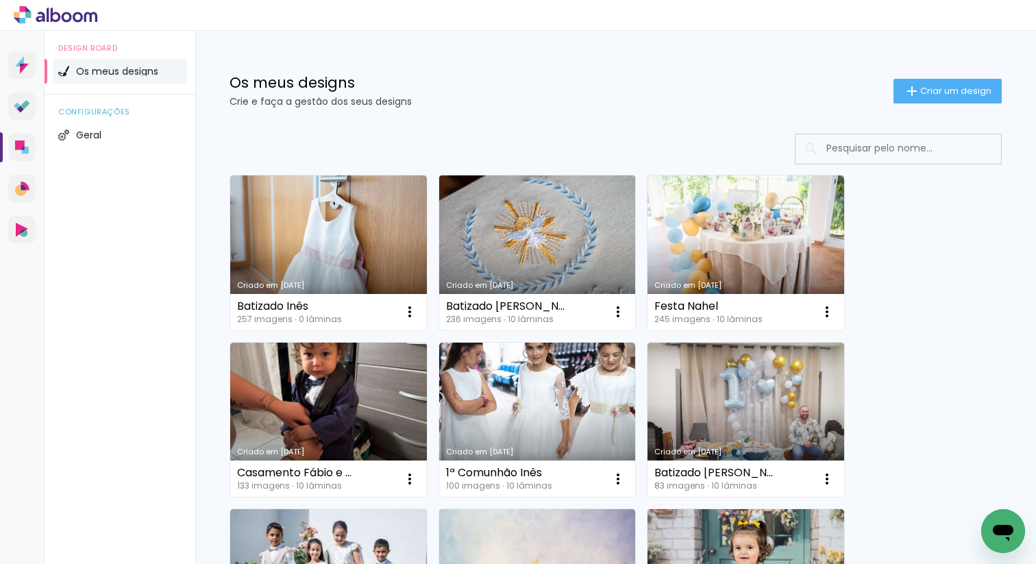
click at [547, 199] on link "Criado em [DATE]" at bounding box center [537, 252] width 197 height 155
